Goal: Check status: Check status

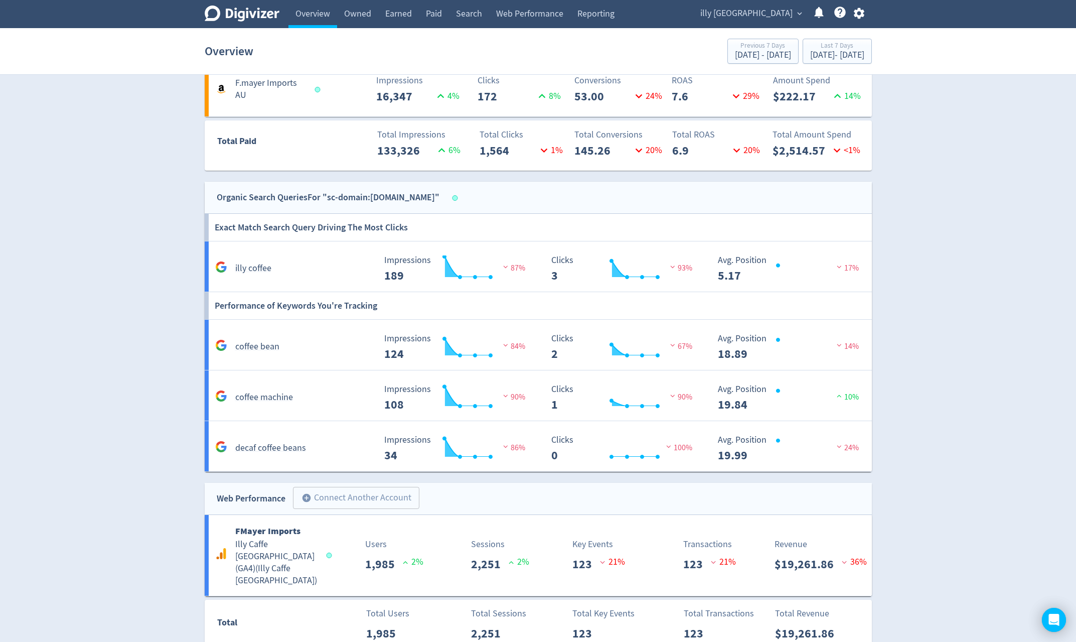
scroll to position [699, 0]
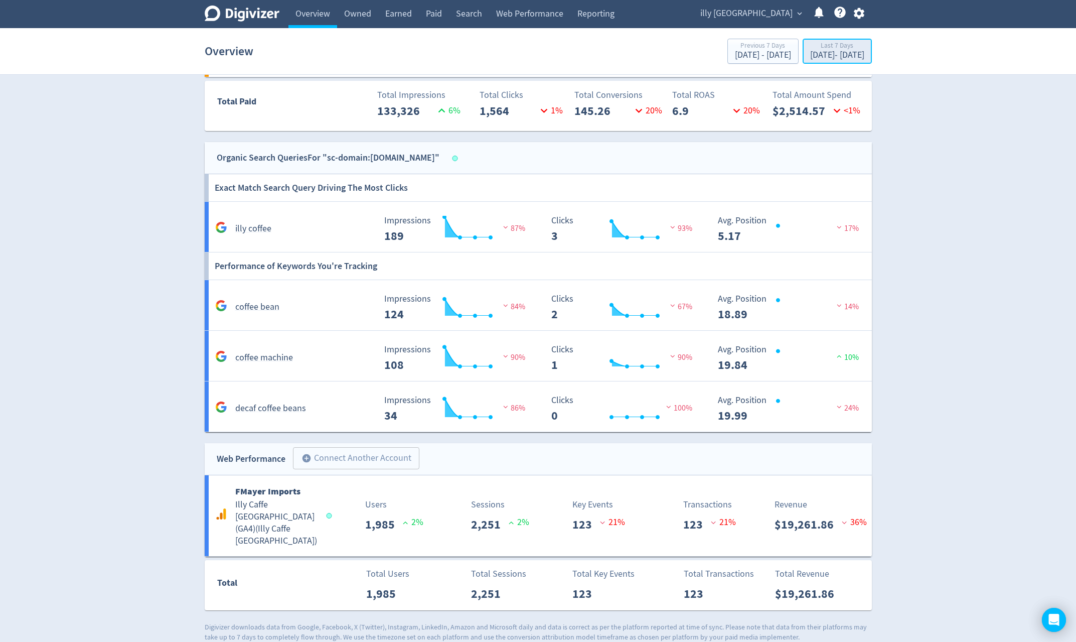
click at [863, 63] on button "Last 7 Days [DATE] - [DATE]" at bounding box center [837, 51] width 69 height 25
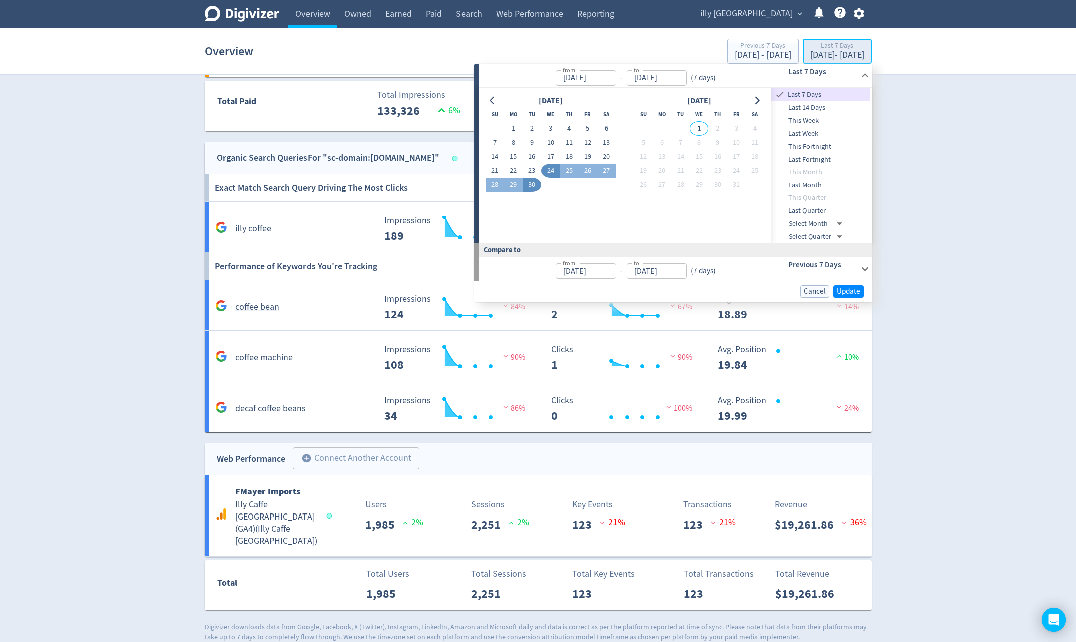
type input "[DATE]"
click at [518, 126] on button "1" at bounding box center [513, 128] width 19 height 14
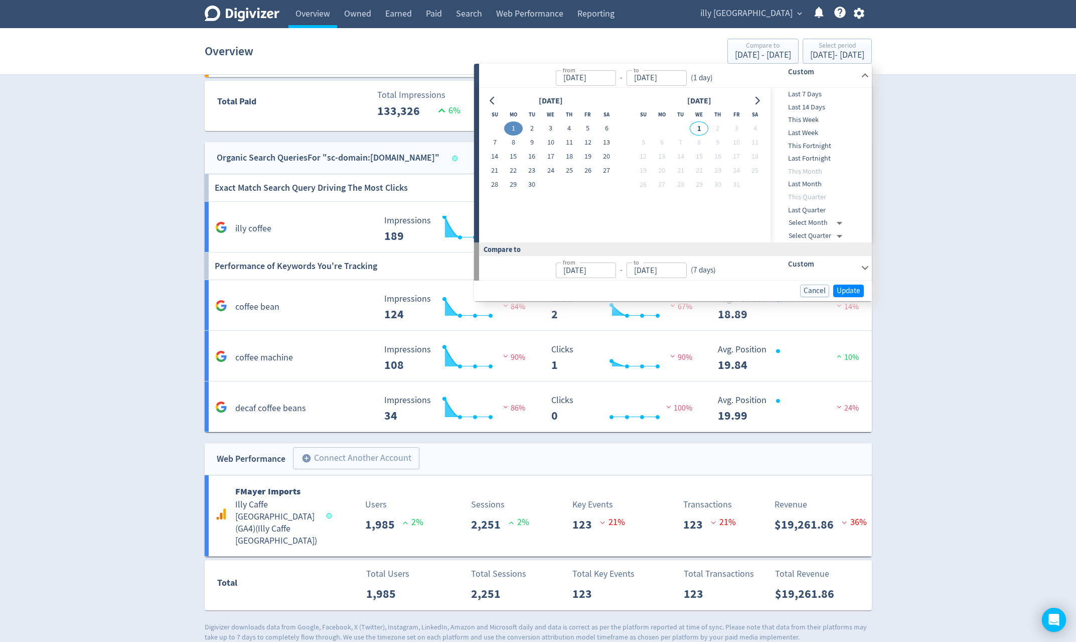
type input "[DATE]"
click at [535, 180] on button "30" at bounding box center [532, 185] width 19 height 14
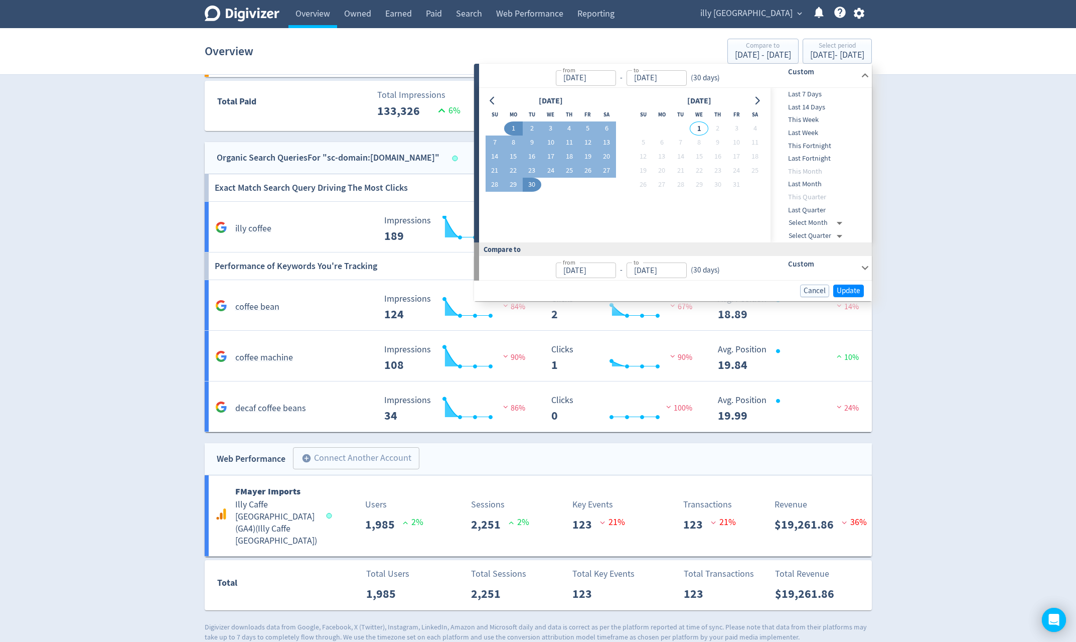
type input "[DATE]"
click at [856, 289] on span "Update" at bounding box center [849, 291] width 24 height 8
